Goal: Task Accomplishment & Management: Manage account settings

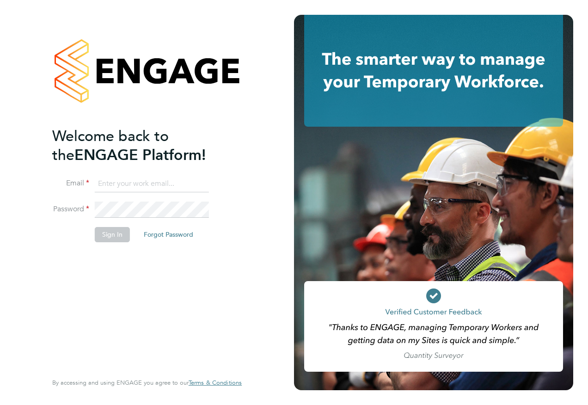
type input "fiona.matthews@ncclondon.ac.uk"
click at [114, 238] on button "Sign In" at bounding box center [112, 234] width 35 height 15
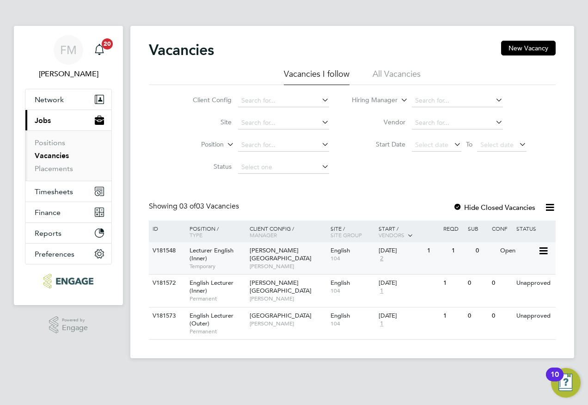
click at [311, 253] on div "[PERSON_NAME] Campus [PERSON_NAME]" at bounding box center [287, 258] width 81 height 32
click at [355, 260] on span "104" at bounding box center [352, 258] width 44 height 7
click at [514, 289] on div "Unapproved" at bounding box center [517, 282] width 40 height 17
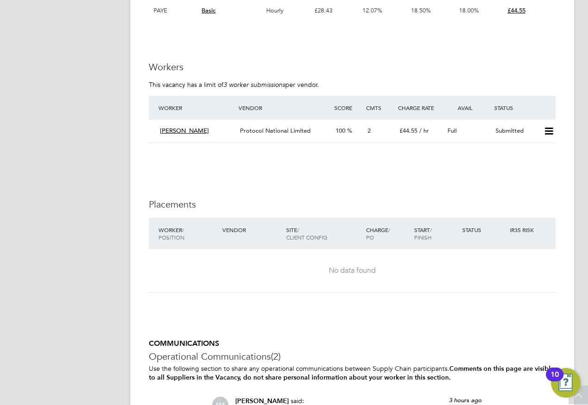
scroll to position [1478, 0]
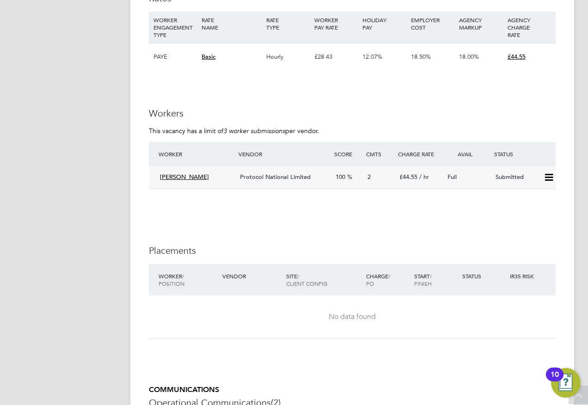
click at [323, 185] on div "Protocol National Limited" at bounding box center [284, 177] width 96 height 15
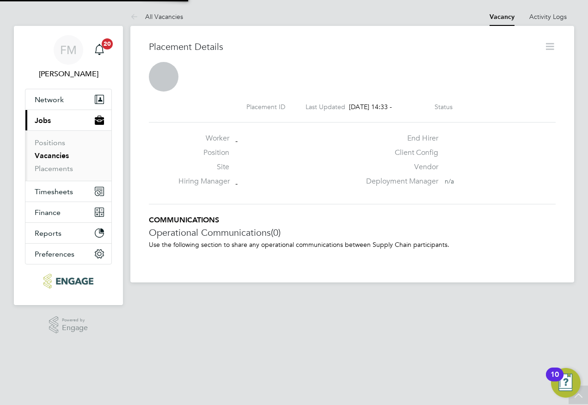
scroll to position [5, 5]
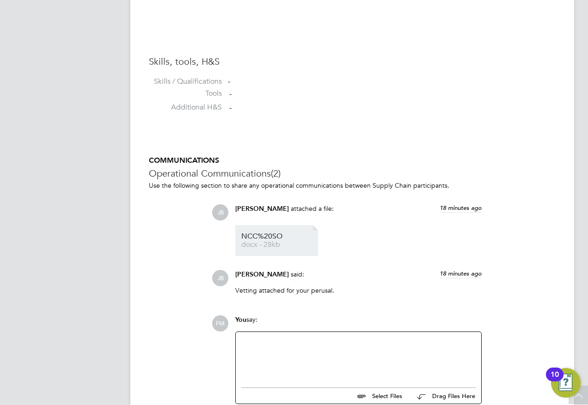
click at [272, 238] on span "NCC%20SO" at bounding box center [278, 236] width 74 height 7
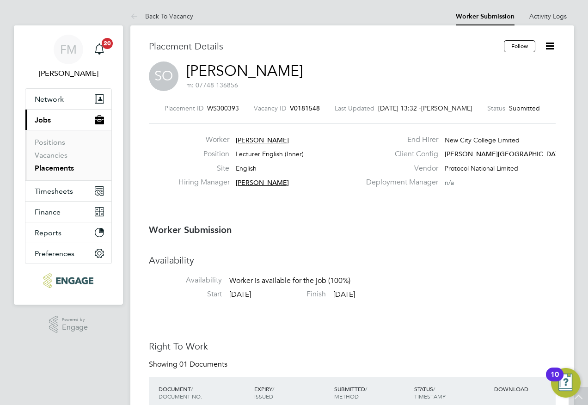
scroll to position [0, 0]
drag, startPoint x: 184, startPoint y: 19, endPoint x: 288, endPoint y: 25, distance: 104.6
click at [184, 19] on link "Back To Vacancy" at bounding box center [161, 16] width 63 height 8
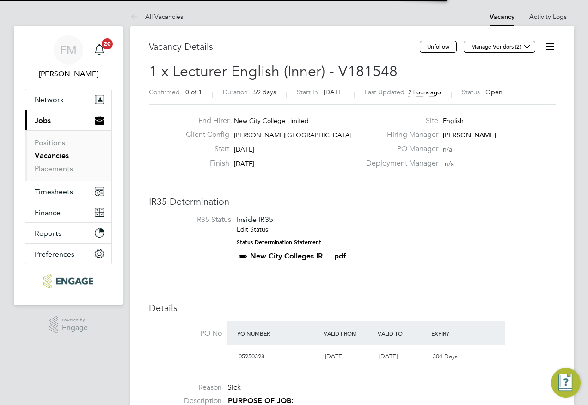
scroll to position [27, 65]
click at [158, 12] on li "All Vacancies" at bounding box center [156, 16] width 53 height 18
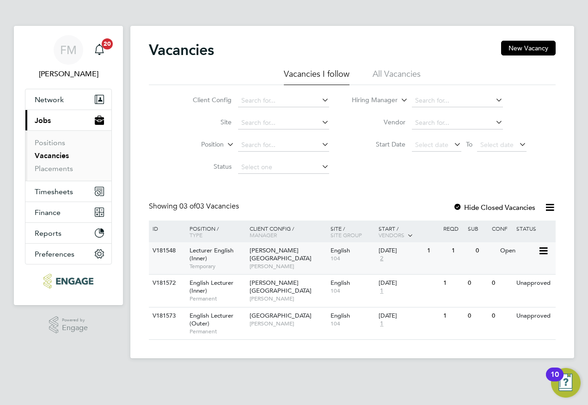
click at [342, 259] on span "104" at bounding box center [352, 258] width 44 height 7
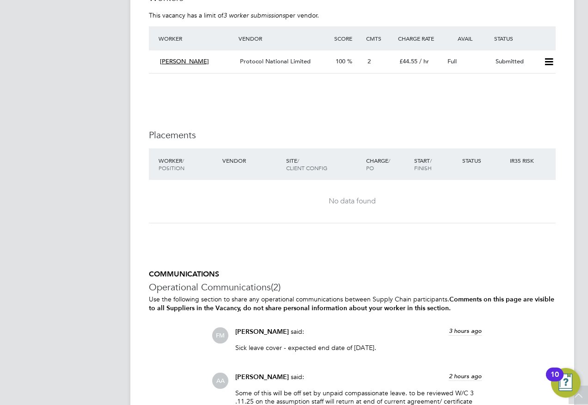
scroll to position [1483, 0]
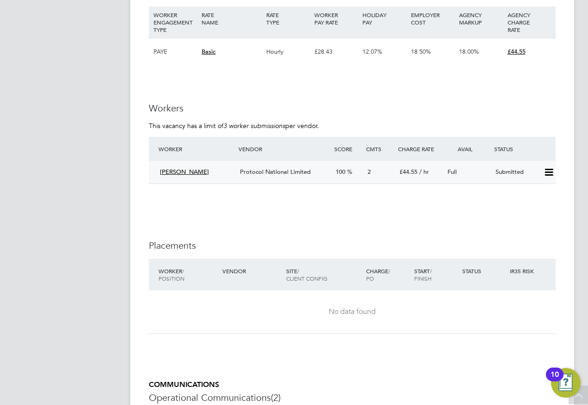
click at [369, 180] on div "2" at bounding box center [380, 171] width 32 height 15
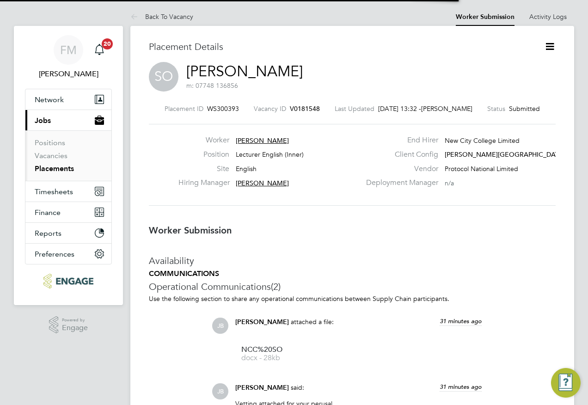
scroll to position [5, 5]
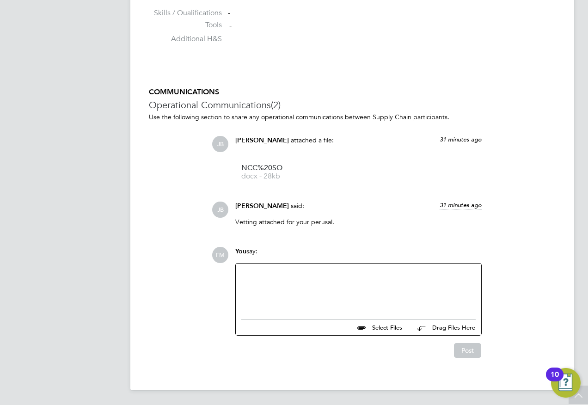
click at [287, 291] on div at bounding box center [358, 289] width 234 height 40
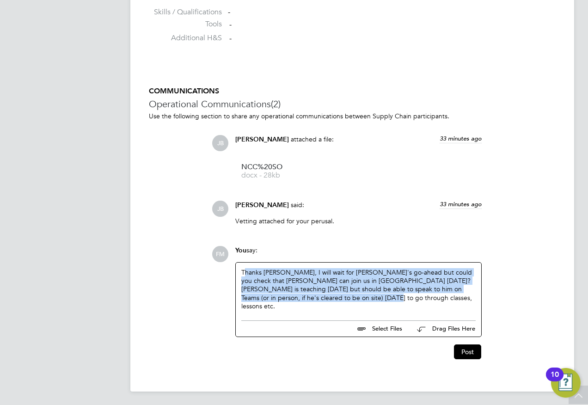
drag, startPoint x: 352, startPoint y: 301, endPoint x: 244, endPoint y: 266, distance: 113.5
click at [244, 266] on div "Thanks Josh, I will wait for Rufena's go-ahead but could you check that Seun ca…" at bounding box center [358, 288] width 245 height 53
click at [385, 303] on div "Thanks Josh, I will wait for Rufena's go-ahead but could you check that Seun ca…" at bounding box center [358, 289] width 234 height 42
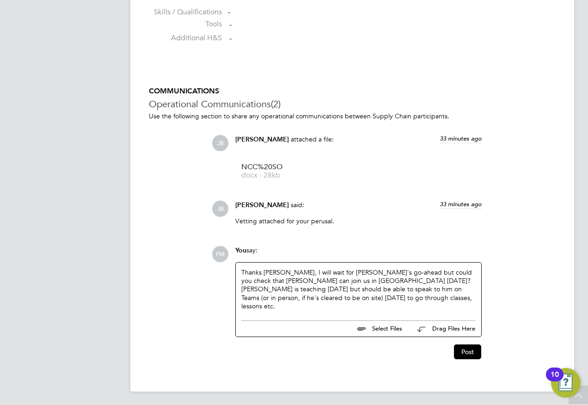
drag, startPoint x: 372, startPoint y: 271, endPoint x: 587, endPoint y: 240, distance: 216.9
click at [373, 271] on div "Thanks Josh, I will wait for Rufena's go-ahead but could you check that Seun ca…" at bounding box center [358, 289] width 234 height 42
click at [468, 351] on button "Post" at bounding box center [467, 351] width 27 height 15
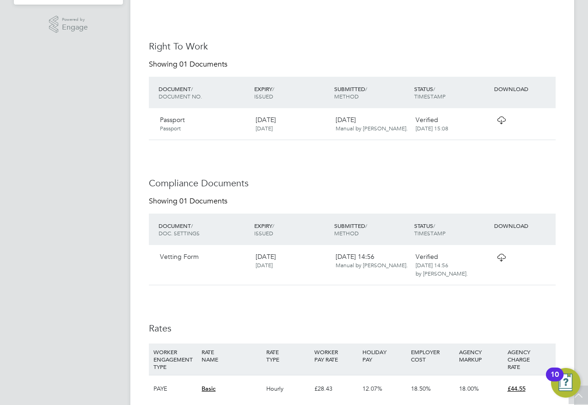
scroll to position [0, 0]
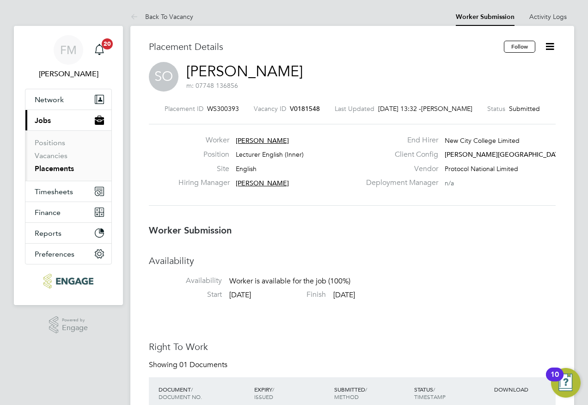
drag, startPoint x: 173, startPoint y: 16, endPoint x: 213, endPoint y: 18, distance: 40.2
click at [173, 16] on link "Back To Vacancy" at bounding box center [161, 16] width 63 height 8
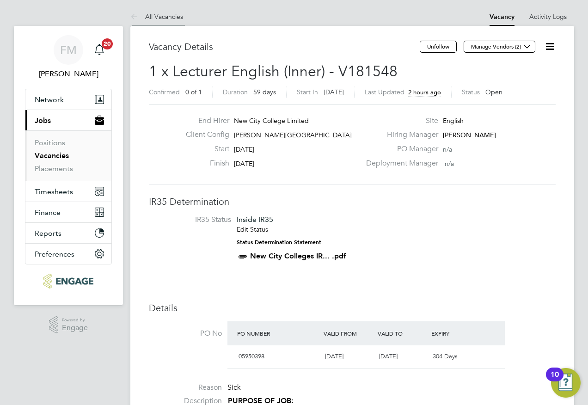
click at [167, 15] on link "All Vacancies" at bounding box center [156, 16] width 53 height 8
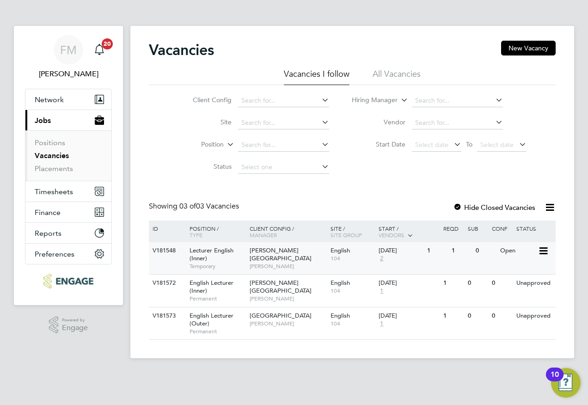
click at [513, 259] on div "V181548 Lecturer English (Inner) Temporary Hackney Campus Della-Marie McCartney…" at bounding box center [352, 258] width 406 height 32
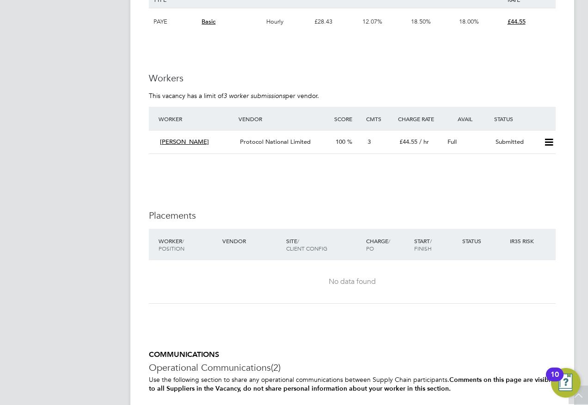
scroll to position [1571, 0]
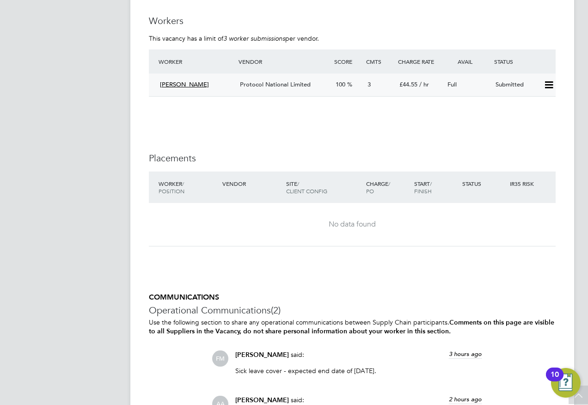
click at [552, 89] on icon at bounding box center [549, 84] width 12 height 7
click at [535, 113] on li "Offer" at bounding box center [536, 114] width 32 height 13
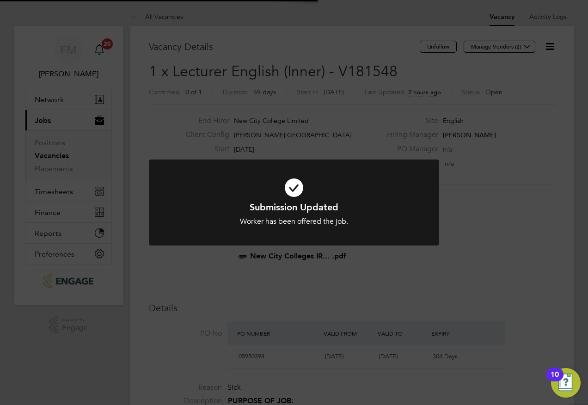
scroll to position [27, 65]
click at [491, 215] on div "Submission Updated Worker has been offered the job. Cancel Okay" at bounding box center [294, 202] width 588 height 405
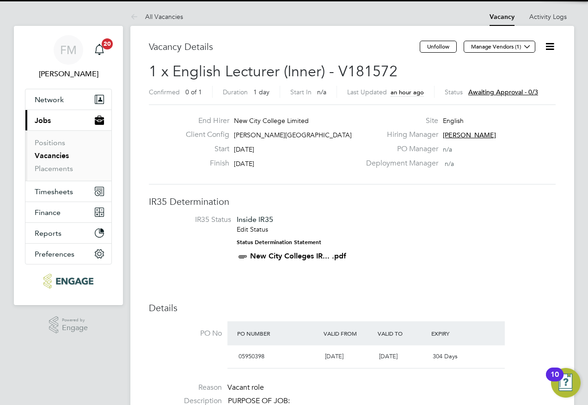
click at [519, 90] on span "Awaiting approval - 0/3" at bounding box center [503, 92] width 70 height 8
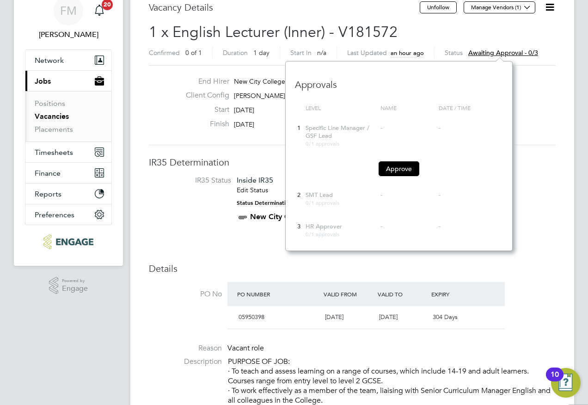
scroll to position [92, 0]
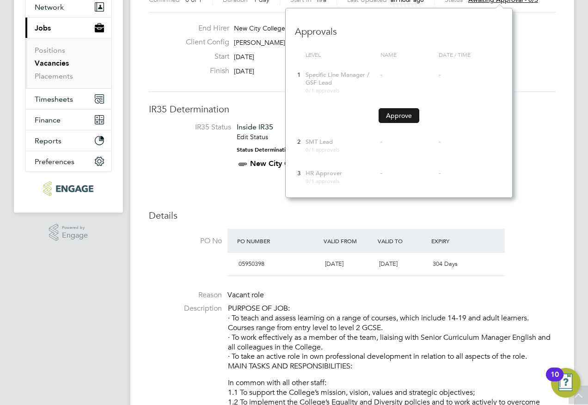
click at [404, 116] on button "Approve" at bounding box center [398, 115] width 41 height 15
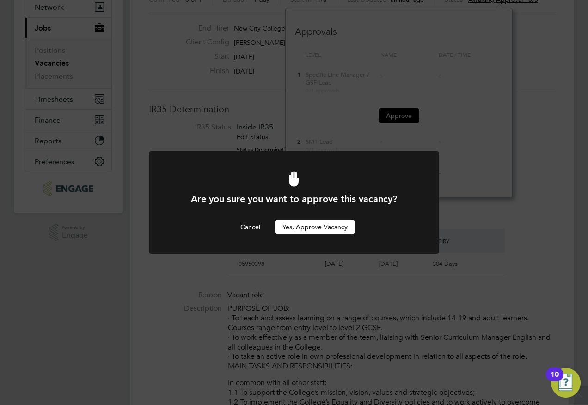
click at [336, 231] on button "Yes, Approve Vacancy" at bounding box center [315, 226] width 80 height 15
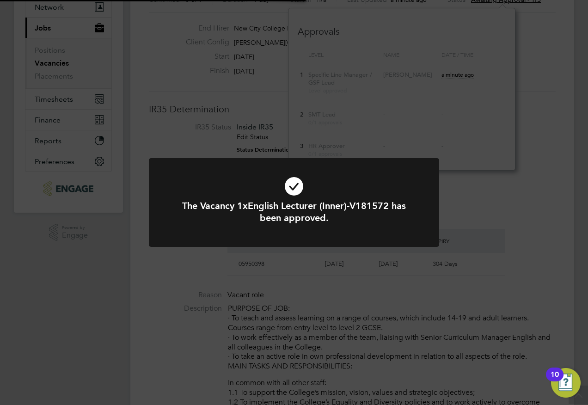
scroll to position [27, 65]
click at [134, 267] on div "The Vacancy 1xEnglish Lecturer (Inner)-V181572 has been approved. Cancel Okay" at bounding box center [294, 202] width 588 height 405
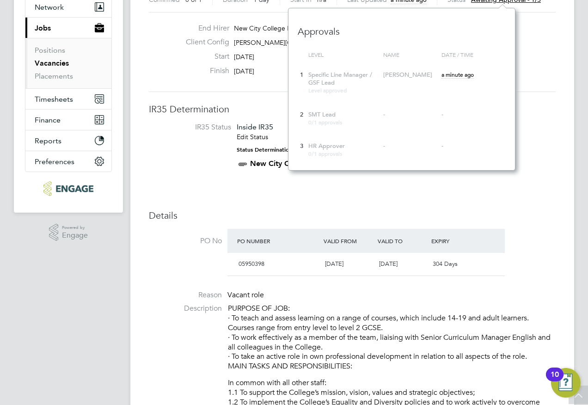
scroll to position [0, 0]
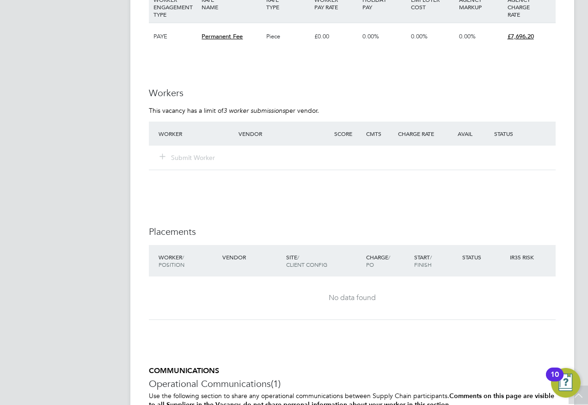
scroll to position [1483, 0]
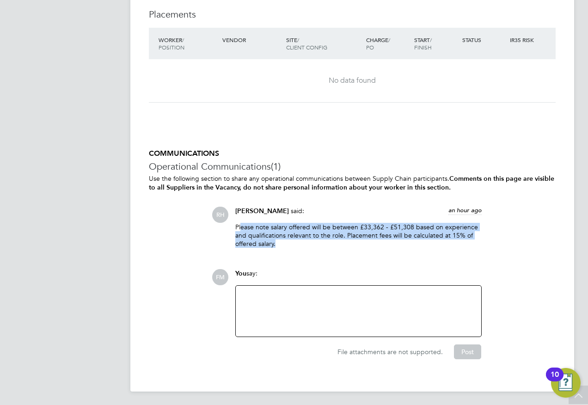
drag, startPoint x: 287, startPoint y: 242, endPoint x: 241, endPoint y: 225, distance: 49.4
click at [241, 225] on p "Please note salary offered will be between £33,362 - £51,308 based on experienc…" at bounding box center [358, 235] width 246 height 25
drag, startPoint x: 241, startPoint y: 225, endPoint x: 303, endPoint y: 237, distance: 63.8
click at [303, 237] on p "Please note salary offered will be between £33,362 - £51,308 based on experienc…" at bounding box center [358, 235] width 246 height 25
drag, startPoint x: 274, startPoint y: 237, endPoint x: 253, endPoint y: 227, distance: 23.3
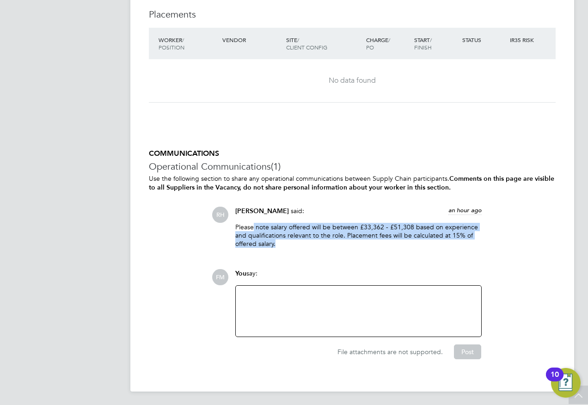
click at [253, 227] on p "Please note salary offered will be between £33,362 - £51,308 based on experienc…" at bounding box center [358, 235] width 246 height 25
drag, startPoint x: 253, startPoint y: 227, endPoint x: 345, endPoint y: 242, distance: 93.2
click at [315, 243] on p "Please note salary offered will be between £33,362 - £51,308 based on experienc…" at bounding box center [358, 235] width 246 height 25
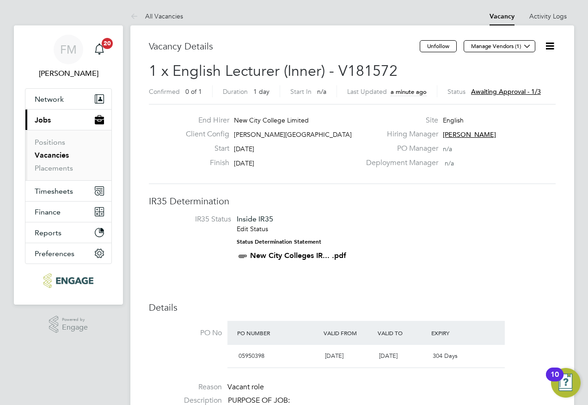
scroll to position [0, 0]
click at [166, 21] on li "All Vacancies" at bounding box center [156, 16] width 53 height 18
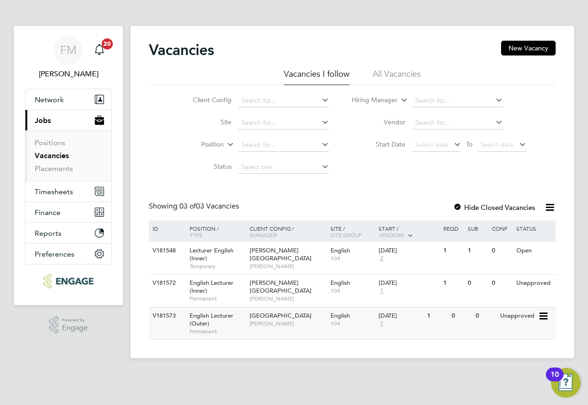
click at [542, 317] on icon at bounding box center [542, 315] width 9 height 11
click at [504, 363] on li "Update Status" at bounding box center [520, 363] width 54 height 13
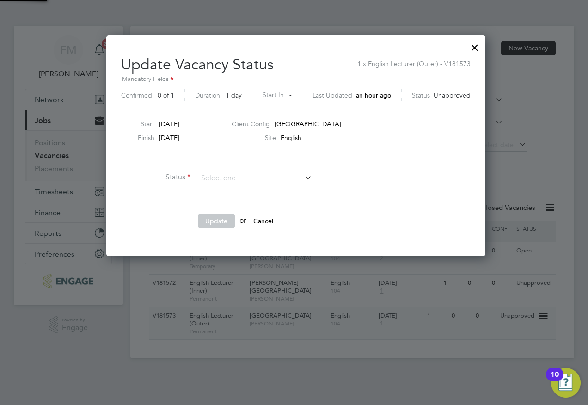
scroll to position [220, 375]
click at [470, 45] on div at bounding box center [474, 45] width 17 height 17
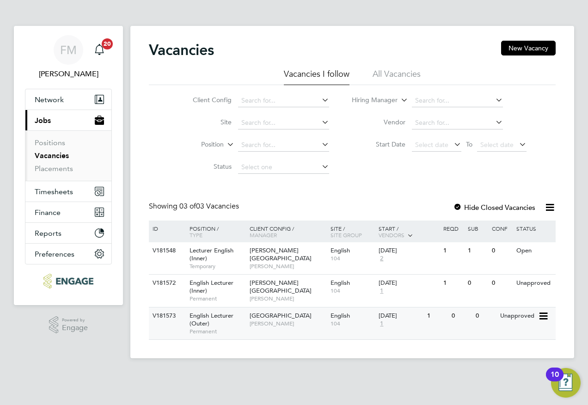
click at [328, 325] on div "English 104" at bounding box center [352, 319] width 49 height 24
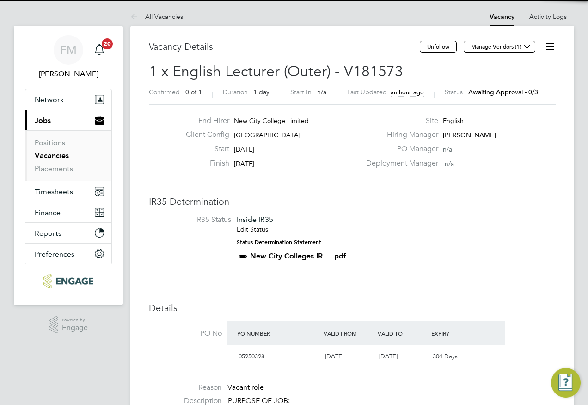
click at [520, 91] on span "Awaiting approval - 0/3" at bounding box center [503, 92] width 70 height 8
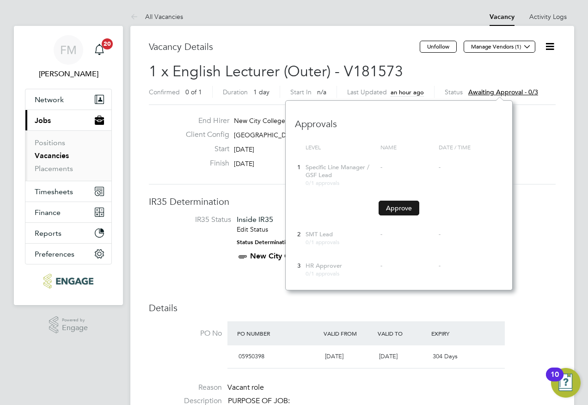
click at [394, 206] on button "Approve" at bounding box center [398, 207] width 41 height 15
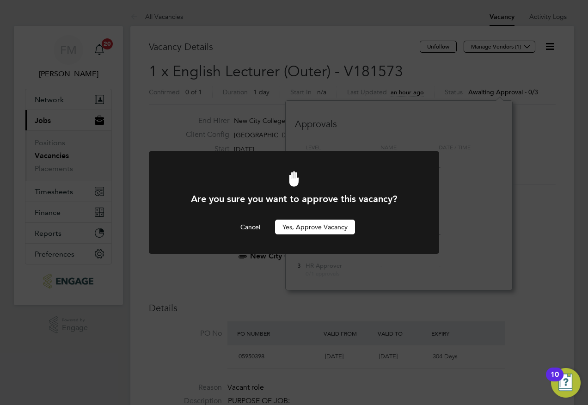
click at [328, 232] on button "Yes, Approve Vacancy" at bounding box center [315, 226] width 80 height 15
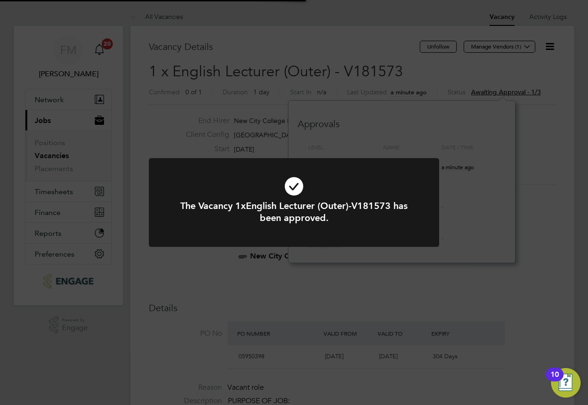
scroll to position [27, 65]
